Goal: Understand process/instructions: Learn how to perform a task or action

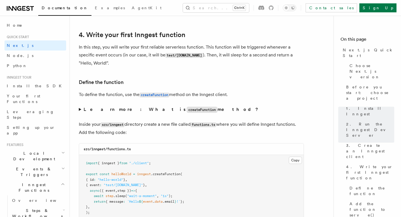
scroll to position [1041, 0]
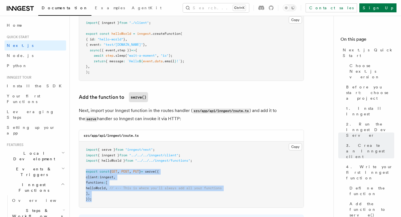
drag, startPoint x: 98, startPoint y: 204, endPoint x: 82, endPoint y: 172, distance: 36.2
click at [82, 172] on pre "import { serve } from "inngest/next" ; import { inngest } from "../../../innges…" at bounding box center [191, 175] width 224 height 66
copy code "export const { GET , POST , PUT } = serve ({ client : inngest , functions : [ h…"
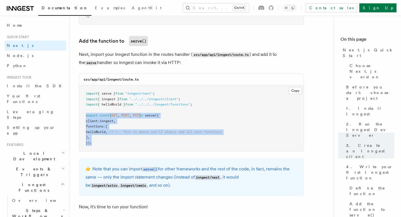
scroll to position [985, 0]
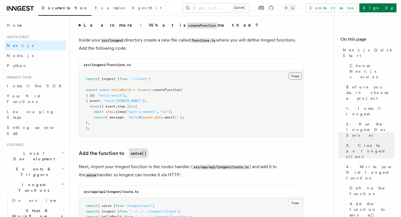
click at [293, 74] on button "Copy Copied" at bounding box center [295, 76] width 13 height 7
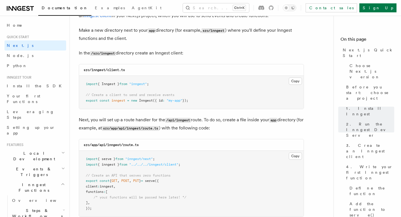
scroll to position [675, 0]
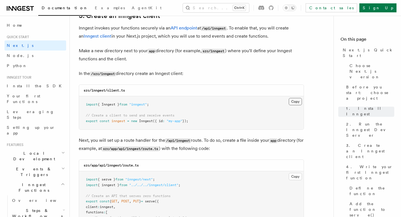
click at [293, 103] on button "Copy Copied" at bounding box center [295, 101] width 13 height 7
